Goal: Task Accomplishment & Management: Manage account settings

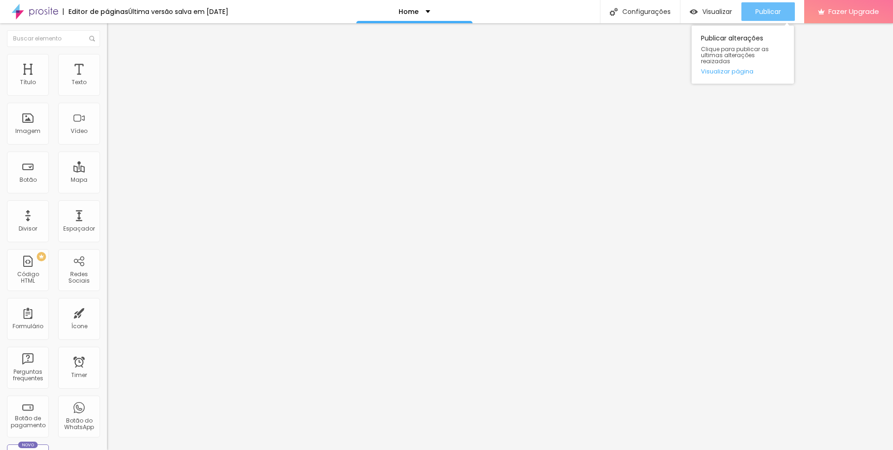
click at [788, 11] on button "Publicar" at bounding box center [767, 11] width 53 height 19
click at [107, 94] on input "filmagem fotografia festa infantil [PERSON_NAME] parto ensaio familia casamento…" at bounding box center [163, 89] width 112 height 9
click at [107, 58] on img at bounding box center [111, 58] width 8 height 8
click at [107, 63] on li "Avançado" at bounding box center [160, 67] width 107 height 9
click at [115, 55] on span "Conteúdo" at bounding box center [129, 51] width 29 height 8
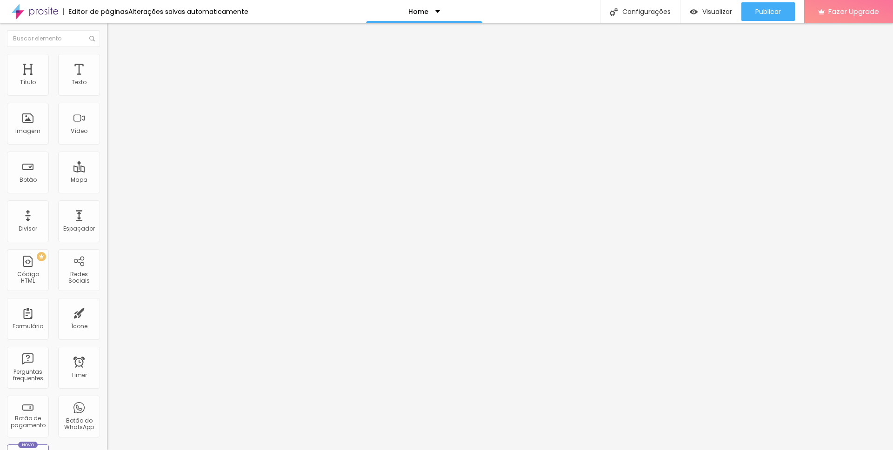
click at [114, 32] on img "button" at bounding box center [117, 33] width 7 height 7
click at [107, 94] on input "filmagem fotografia festa infantil [PERSON_NAME] parto ensaio familia casamento…" at bounding box center [163, 89] width 112 height 9
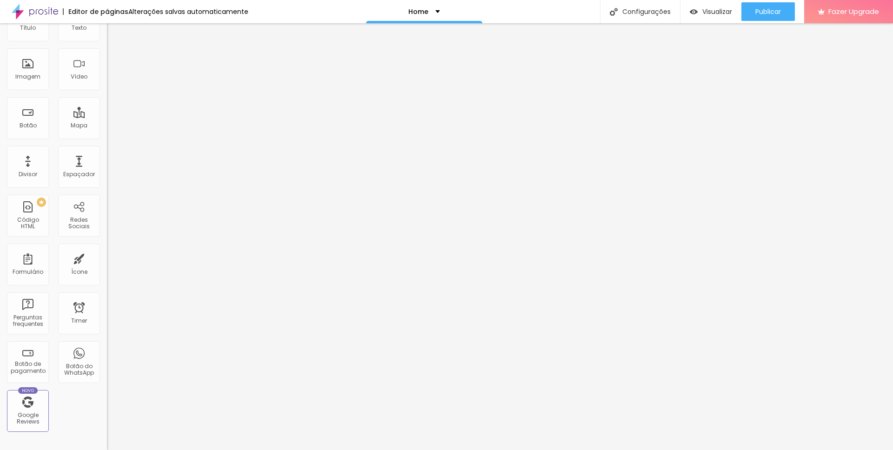
scroll to position [83, 0]
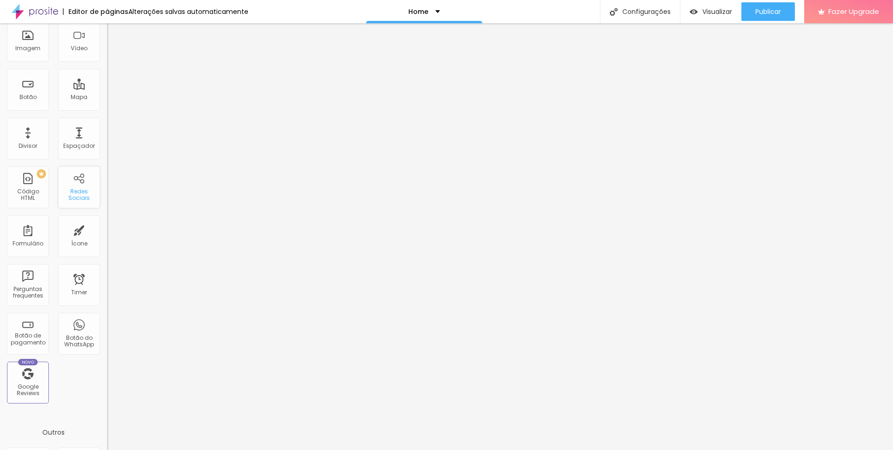
click at [76, 185] on div "Redes Sociais" at bounding box center [79, 187] width 42 height 42
click at [59, 201] on div "Redes Sociais" at bounding box center [79, 187] width 42 height 42
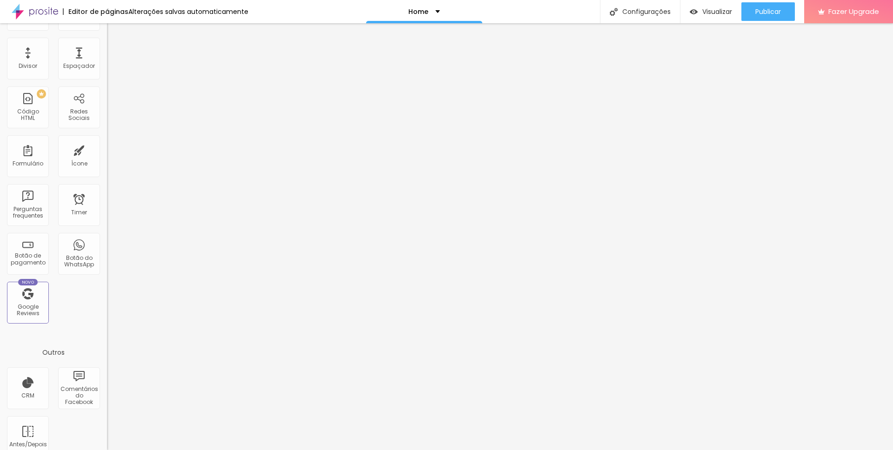
scroll to position [171, 0]
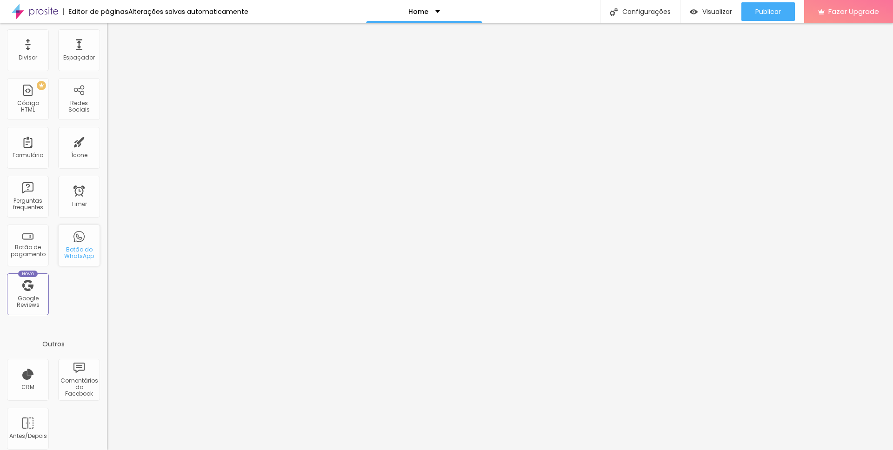
click at [68, 244] on div "Botão do WhatsApp" at bounding box center [79, 246] width 42 height 42
click at [73, 257] on div "Botão do WhatsApp" at bounding box center [78, 252] width 37 height 13
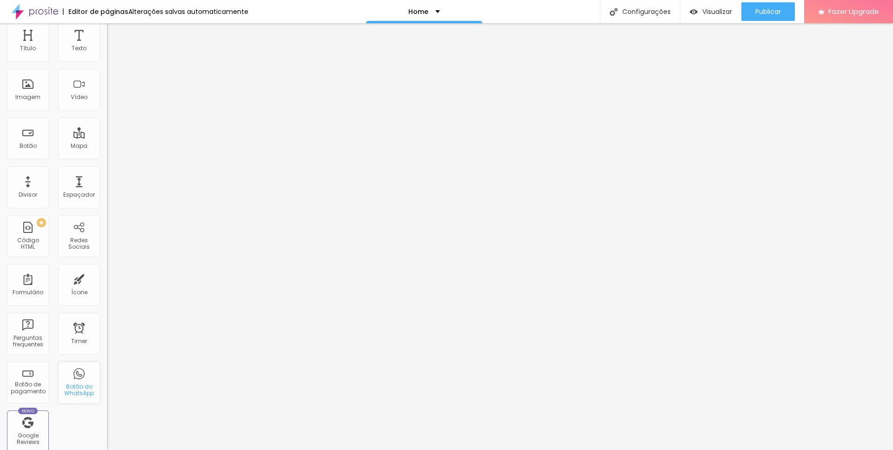
scroll to position [53, 0]
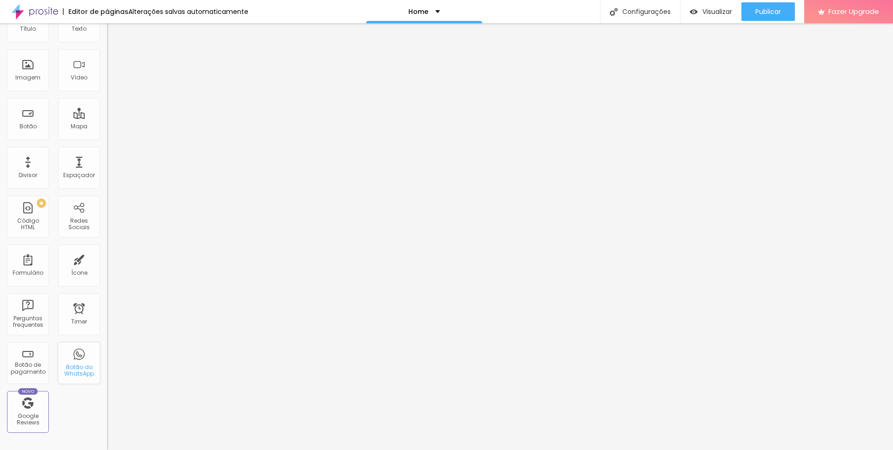
click at [64, 357] on div "Botão do WhatsApp" at bounding box center [79, 363] width 42 height 42
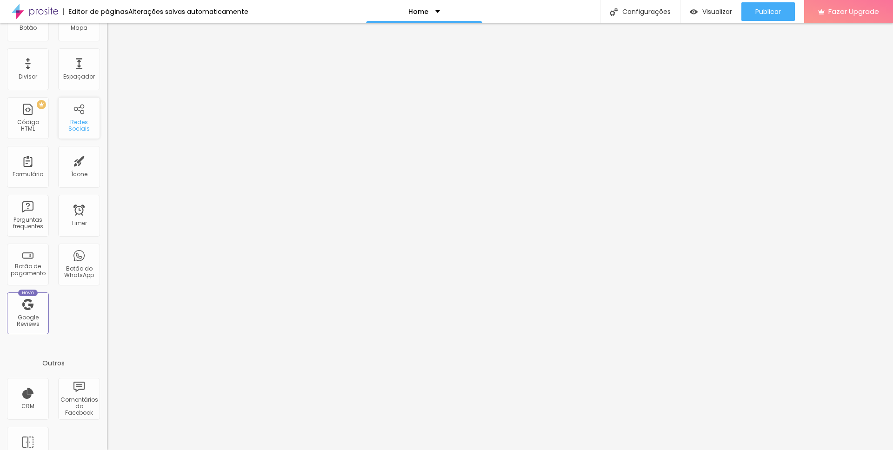
scroll to position [0, 0]
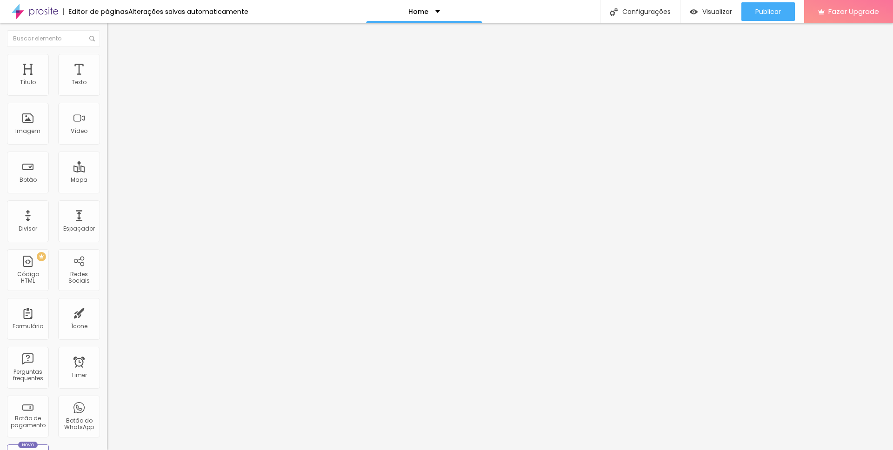
click at [107, 94] on img at bounding box center [110, 97] width 7 height 7
type input "https://"
click at [642, 12] on div "Configurações" at bounding box center [640, 11] width 80 height 23
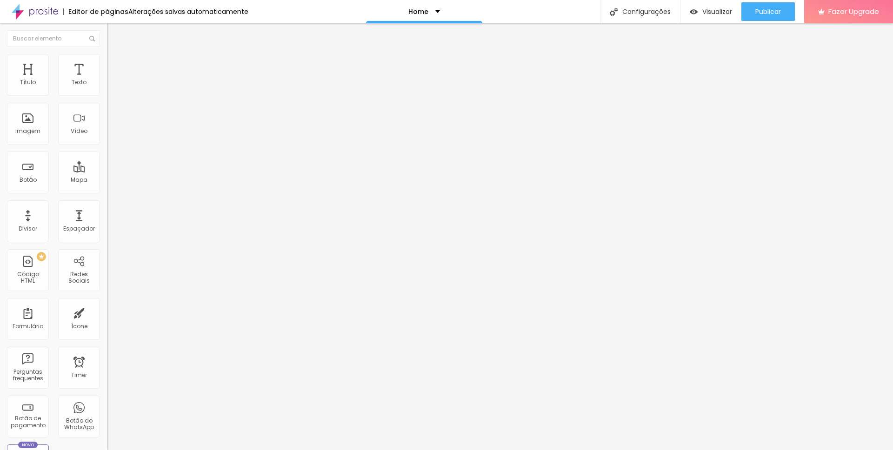
click at [778, 11] on span "Publicar" at bounding box center [768, 11] width 26 height 7
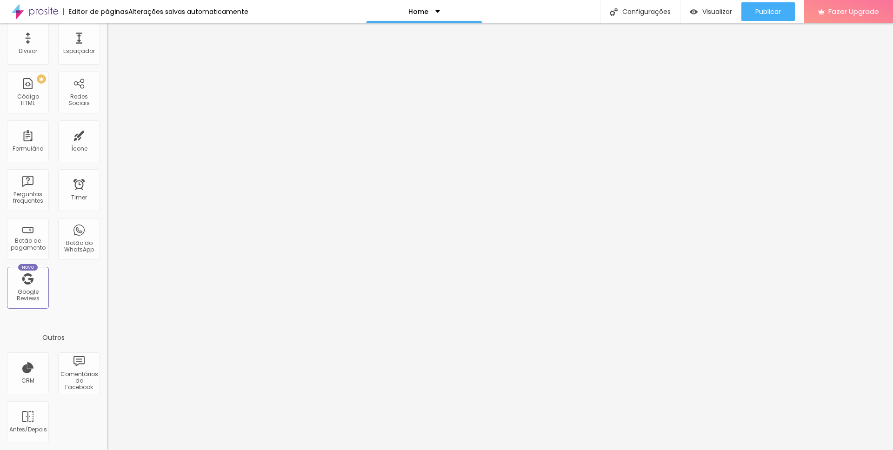
scroll to position [0, 0]
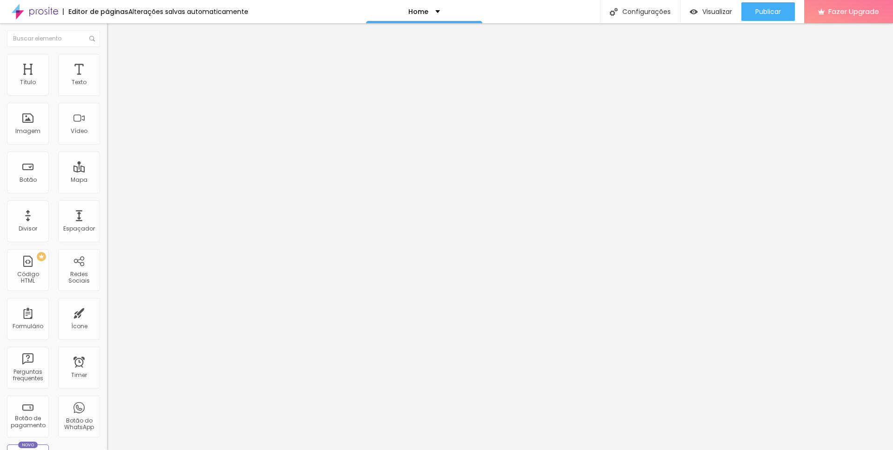
click at [30, 8] on img at bounding box center [35, 11] width 46 height 23
